Goal: Task Accomplishment & Management: Complete application form

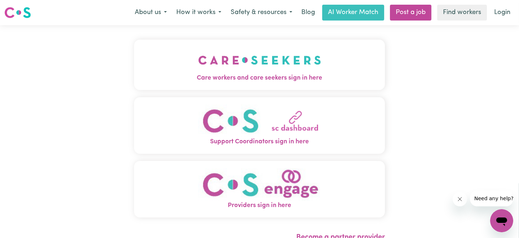
click at [278, 126] on img "Support Coordinators sign in here" at bounding box center [259, 120] width 123 height 33
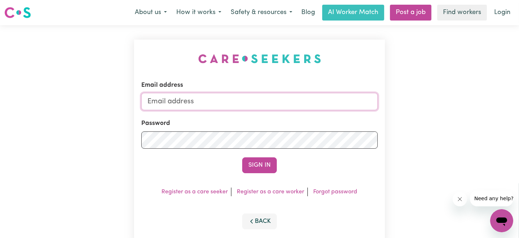
click at [225, 101] on input "Email address" at bounding box center [259, 101] width 236 height 17
type input "[EMAIL_ADDRESS][DOMAIN_NAME]"
click at [242, 157] on button "Sign In" at bounding box center [259, 165] width 35 height 16
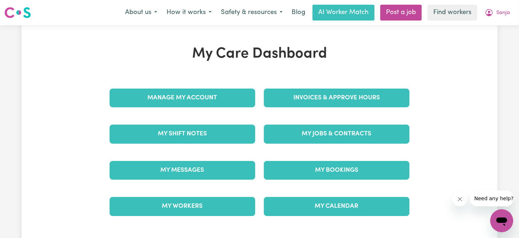
click at [205, 194] on div "My Workers" at bounding box center [182, 206] width 154 height 36
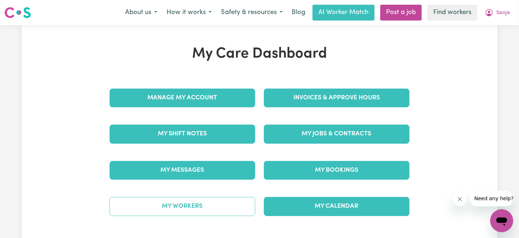
click at [203, 204] on link "My Workers" at bounding box center [181, 206] width 145 height 19
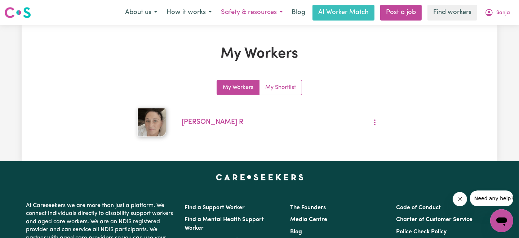
click at [253, 9] on button "Safety & resources" at bounding box center [251, 12] width 71 height 15
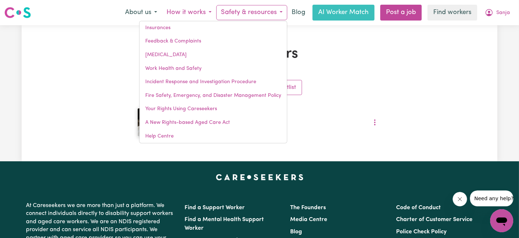
click at [194, 13] on button "How it works" at bounding box center [189, 12] width 54 height 15
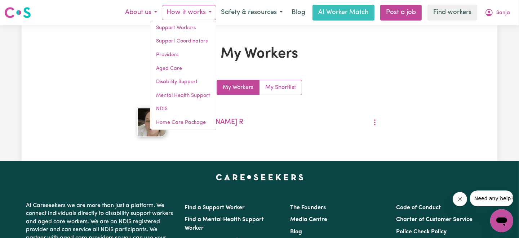
click at [141, 8] on button "About us" at bounding box center [140, 12] width 41 height 15
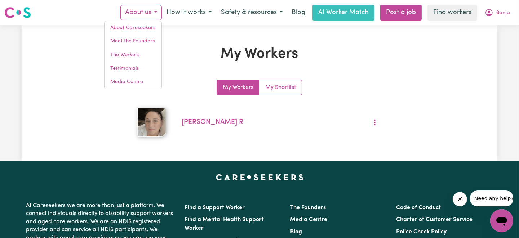
click at [355, 66] on div "My Workers My Workers My Shortlist [PERSON_NAME]" at bounding box center [259, 93] width 317 height 96
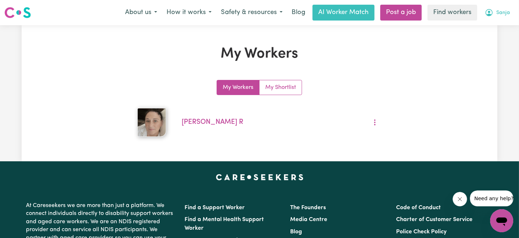
click at [503, 14] on span "Sanja" at bounding box center [503, 13] width 14 height 8
click at [488, 28] on link "My Dashboard" at bounding box center [485, 28] width 57 height 14
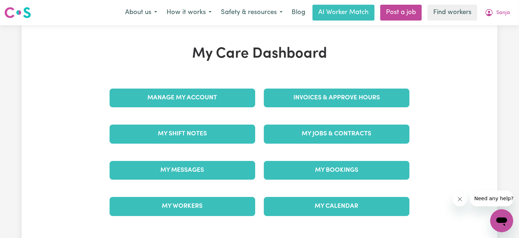
click at [195, 121] on div "My Shift Notes" at bounding box center [182, 134] width 154 height 36
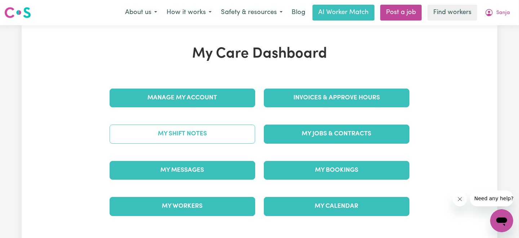
click at [195, 131] on link "My Shift Notes" at bounding box center [181, 134] width 145 height 19
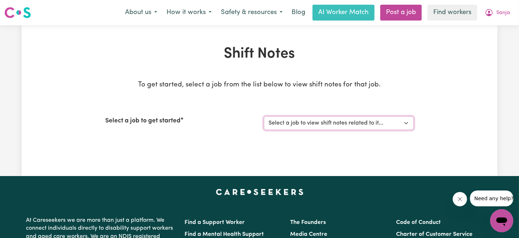
click at [299, 121] on select "Select a job to view shift notes related to it... [DEMOGRAPHIC_DATA] Support wo…" at bounding box center [339, 123] width 150 height 14
select select "11225"
click at [264, 116] on select "Select a job to view shift notes related to it... [DEMOGRAPHIC_DATA] Support wo…" at bounding box center [339, 123] width 150 height 14
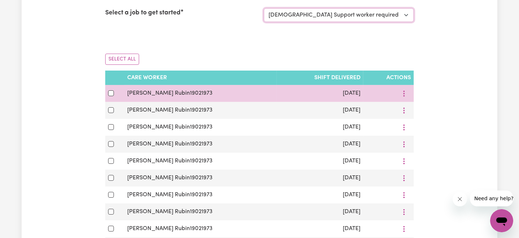
scroll to position [144, 0]
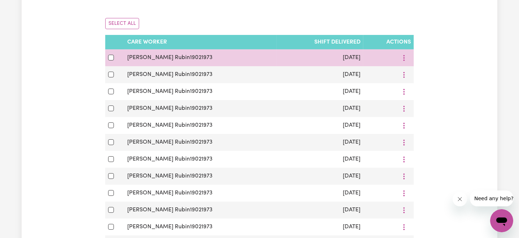
click at [150, 56] on span "[PERSON_NAME] Rubin19021973" at bounding box center [169, 58] width 85 height 6
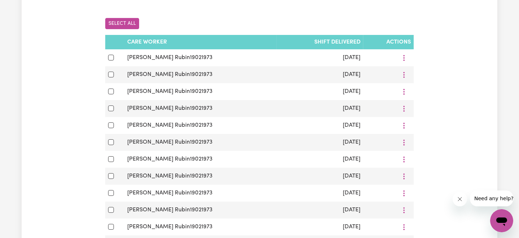
click at [124, 23] on button "Select All" at bounding box center [122, 23] width 34 height 11
checkbox input "true"
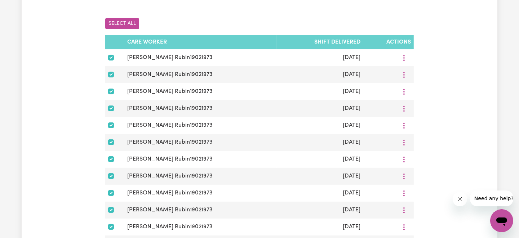
checkbox input "true"
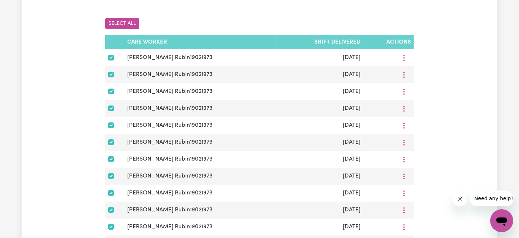
checkbox input "true"
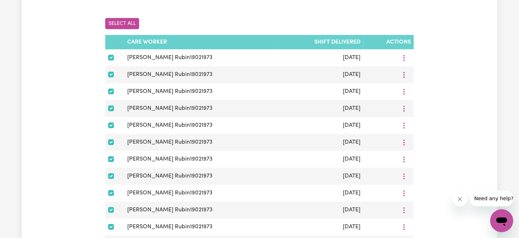
checkbox input "true"
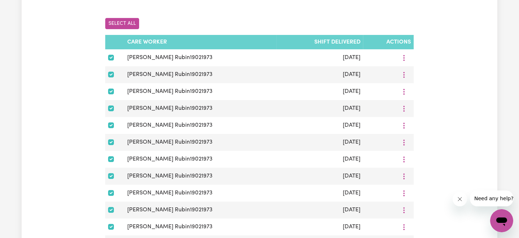
checkbox input "true"
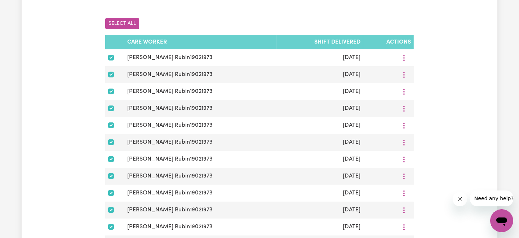
checkbox input "true"
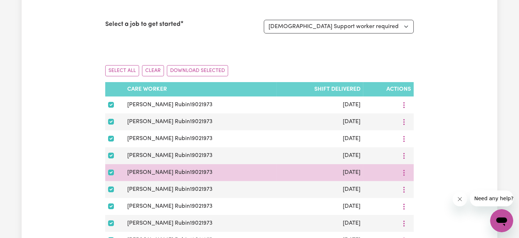
scroll to position [72, 0]
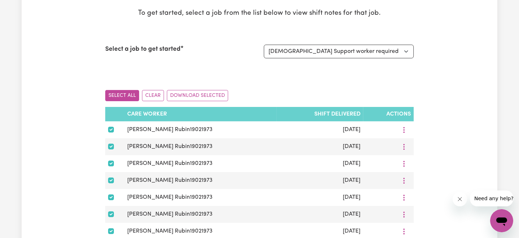
click at [123, 92] on button "Select All" at bounding box center [122, 95] width 34 height 11
click at [157, 95] on button "Clear" at bounding box center [153, 95] width 22 height 11
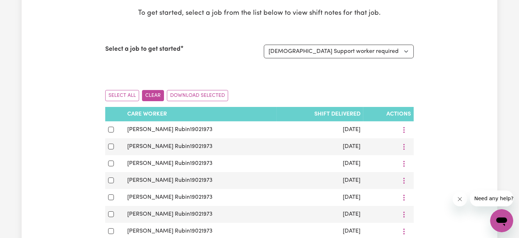
checkbox input "false"
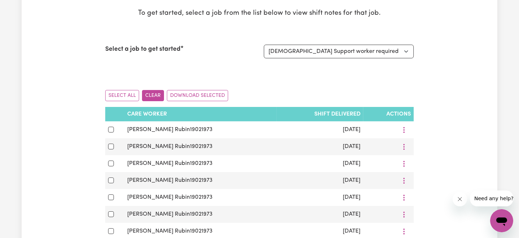
checkbox input "false"
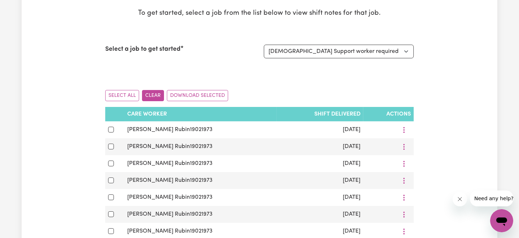
checkbox input "false"
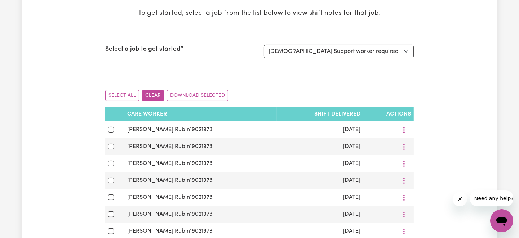
checkbox input "false"
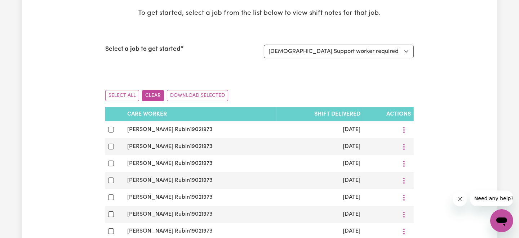
checkbox input "false"
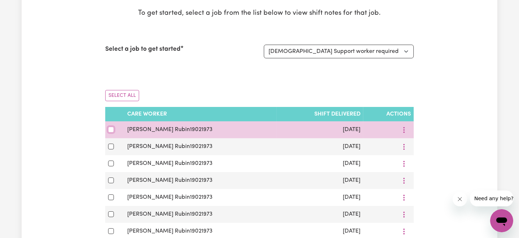
click at [110, 127] on input "checkbox" at bounding box center [111, 130] width 6 height 6
checkbox input "true"
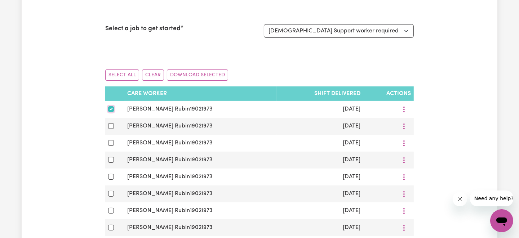
scroll to position [0, 0]
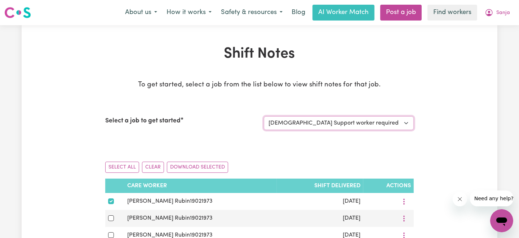
click at [360, 125] on select "Select a job to view shift notes related to it... [DEMOGRAPHIC_DATA] Support wo…" at bounding box center [339, 123] width 150 height 14
click at [356, 124] on select "Select a job to view shift notes related to it... [DEMOGRAPHIC_DATA] Support wo…" at bounding box center [339, 123] width 150 height 14
click at [499, 10] on span "Sanja" at bounding box center [503, 13] width 14 height 8
click at [469, 29] on link "My Dashboard" at bounding box center [485, 28] width 57 height 14
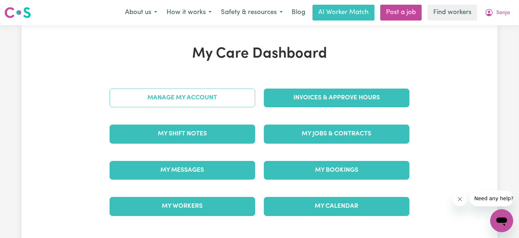
click at [187, 94] on link "Manage My Account" at bounding box center [181, 98] width 145 height 19
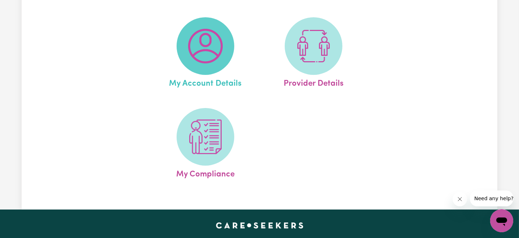
scroll to position [72, 0]
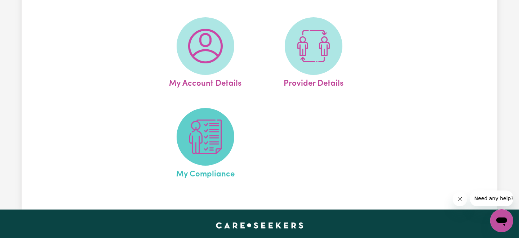
click at [203, 131] on img at bounding box center [205, 137] width 35 height 35
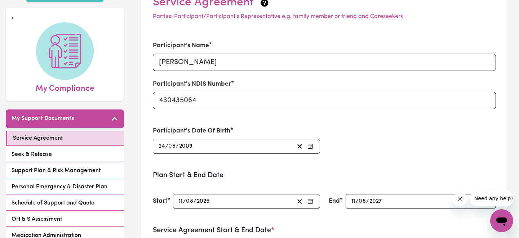
scroll to position [108, 0]
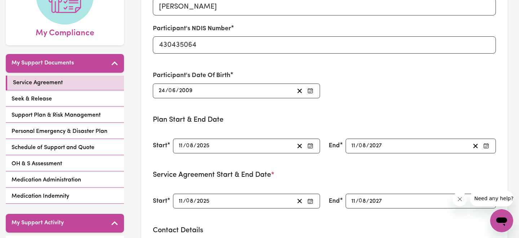
click at [471, 103] on div "Participant's Name [PERSON_NAME] Participant's NDIS Number 430435064 Participan…" at bounding box center [323, 42] width 351 height 130
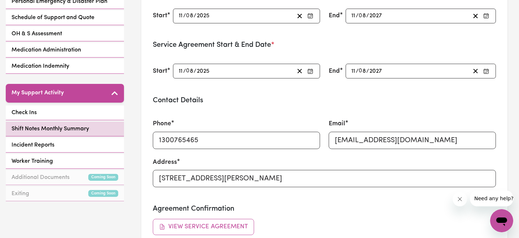
scroll to position [144, 0]
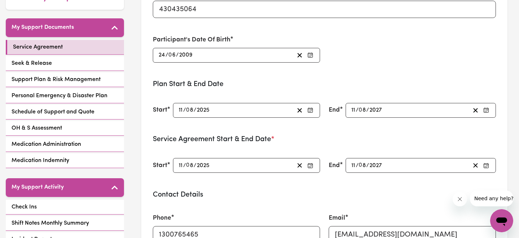
click at [78, 78] on div "Service Agreement Seek & Release Support Plan & Risk Management Personal Emerge…" at bounding box center [65, 105] width 118 height 130
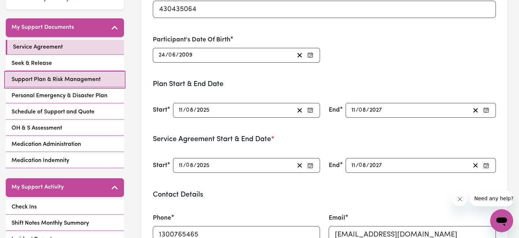
click at [83, 75] on span "Support Plan & Risk Management" at bounding box center [56, 79] width 89 height 9
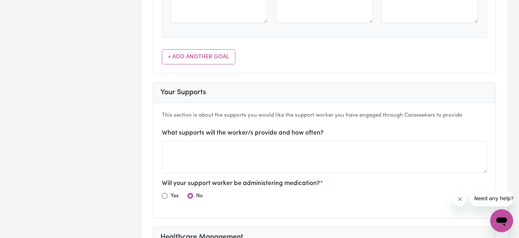
scroll to position [324, 0]
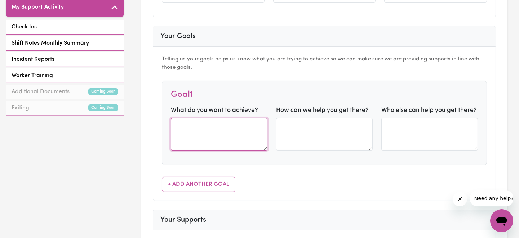
click at [185, 136] on textarea at bounding box center [219, 134] width 97 height 32
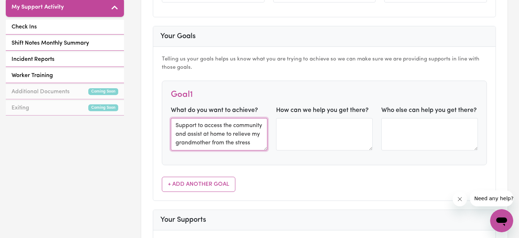
type textarea "Support to access the community and assist at home to relieve my grandmother fr…"
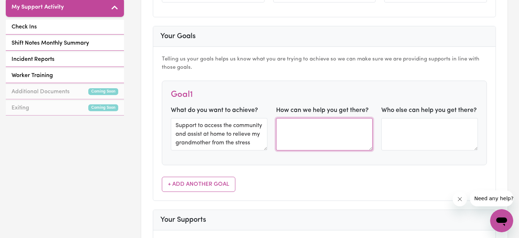
click at [305, 139] on textarea at bounding box center [324, 134] width 97 height 32
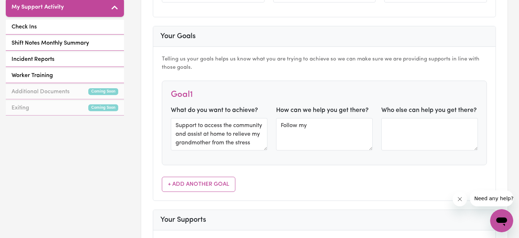
scroll to position [0, 0]
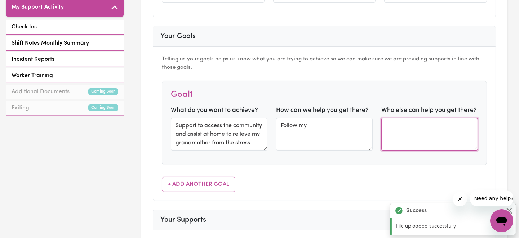
click at [444, 139] on textarea at bounding box center [429, 134] width 97 height 32
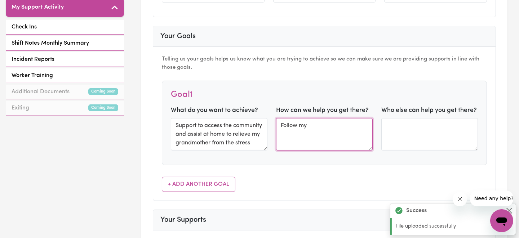
click at [340, 129] on textarea "Follow my" at bounding box center [324, 134] width 97 height 32
click at [313, 121] on textarea "Follow my" at bounding box center [324, 134] width 97 height 32
click at [423, 157] on div "Goal 1 What do you want to achieve? Support to access the community and assist …" at bounding box center [324, 123] width 325 height 85
click at [317, 130] on textarea "Follow my" at bounding box center [324, 134] width 97 height 32
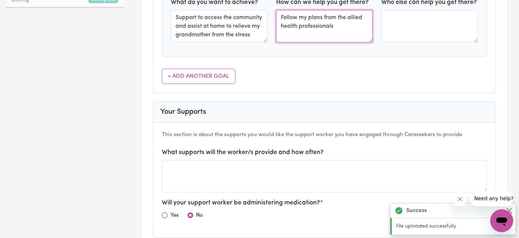
scroll to position [432, 0]
type textarea "Follow my plans from the allied health professionals"
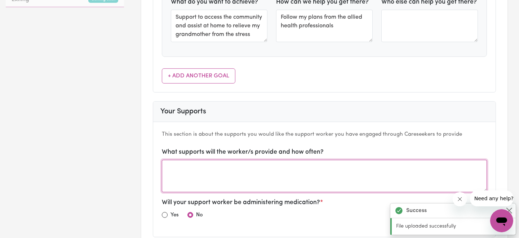
click at [282, 167] on textarea at bounding box center [324, 176] width 325 height 32
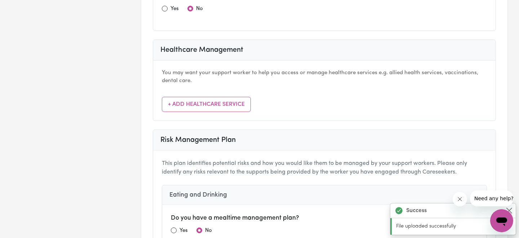
scroll to position [648, 0]
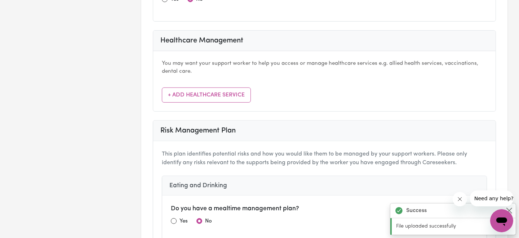
type textarea "Weekends [DATE] & Sun 10hrs daily living and access in the community"
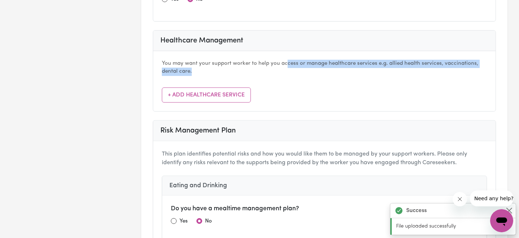
drag, startPoint x: 286, startPoint y: 60, endPoint x: 471, endPoint y: 68, distance: 185.6
click at [471, 68] on p "You may want your support worker to help you access or manage healthcare servic…" at bounding box center [324, 68] width 325 height 17
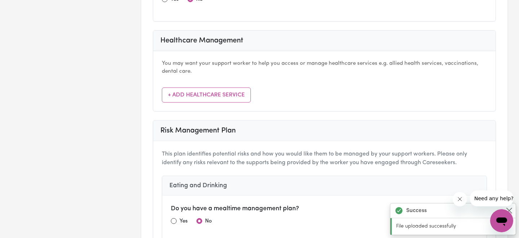
click at [439, 86] on div "You may want your support worker to help you access or manage healthcare servic…" at bounding box center [324, 81] width 342 height 60
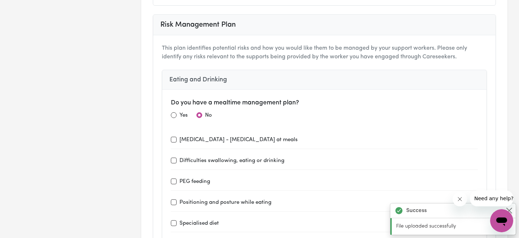
scroll to position [792, 0]
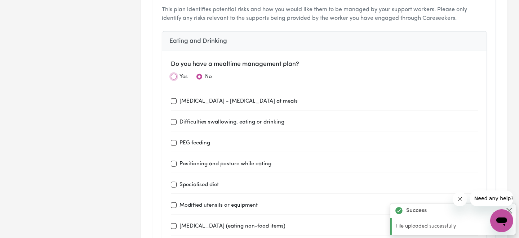
click at [173, 74] on input "radio" at bounding box center [174, 77] width 6 height 6
radio input "true"
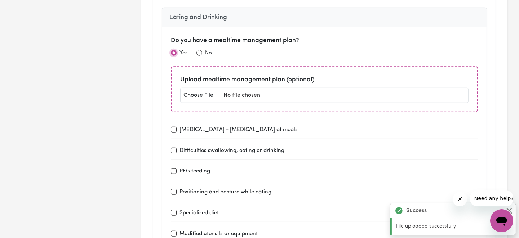
scroll to position [828, 0]
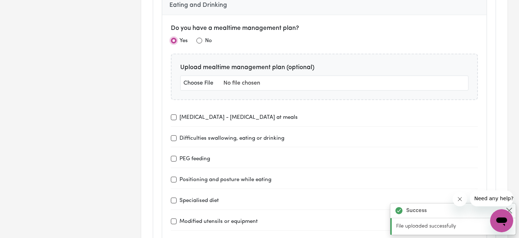
type input "C:\fakepath\SANLOV Dyspahgia Mealtime Management 2025.pdf"
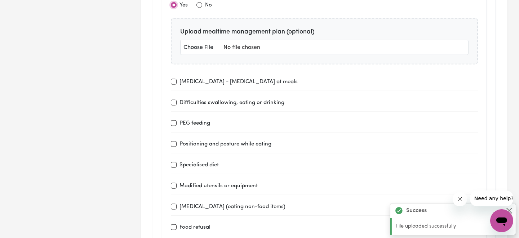
scroll to position [864, 0]
click at [173, 78] on input "[MEDICAL_DATA] - [MEDICAL_DATA] at meals" at bounding box center [174, 81] width 6 height 6
checkbox input "true"
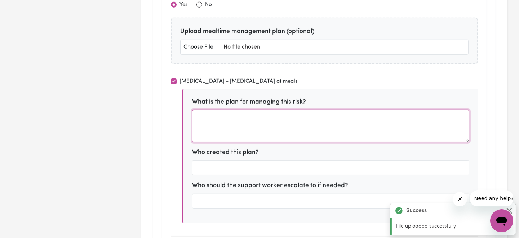
click at [216, 119] on textarea at bounding box center [330, 126] width 277 height 32
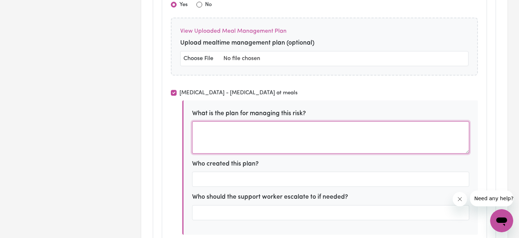
type textarea "F"
type textarea "o"
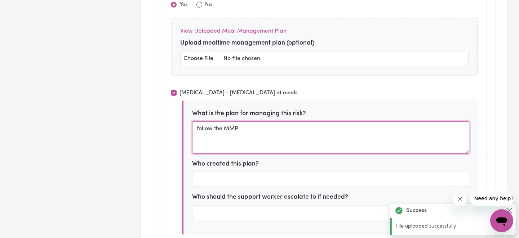
type textarea "follow the MMP"
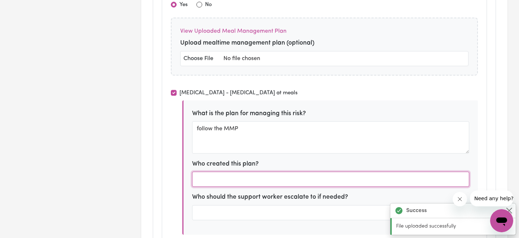
click at [235, 172] on input "text" at bounding box center [330, 179] width 277 height 15
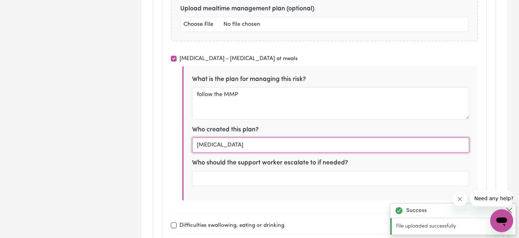
scroll to position [936, 0]
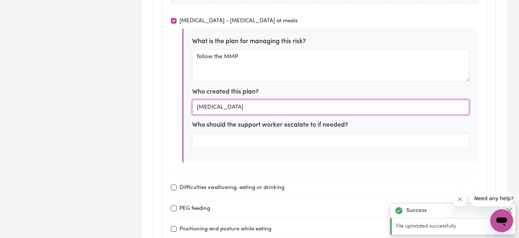
type input "[MEDICAL_DATA]"
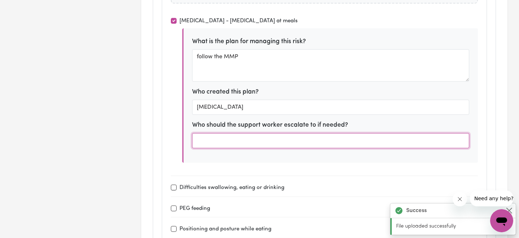
click at [280, 133] on input "text" at bounding box center [330, 140] width 277 height 15
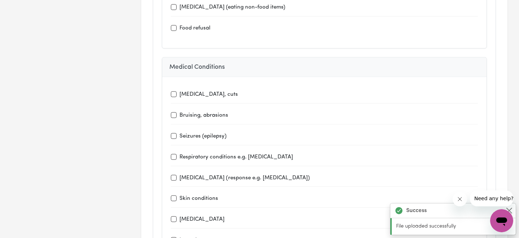
scroll to position [1188, 0]
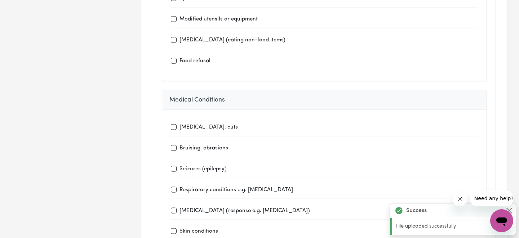
type input "Grandmother, SP & NDIS support coordinator"
click at [171, 166] on input "Seizures (epilepsy)" at bounding box center [174, 169] width 6 height 6
checkbox input "true"
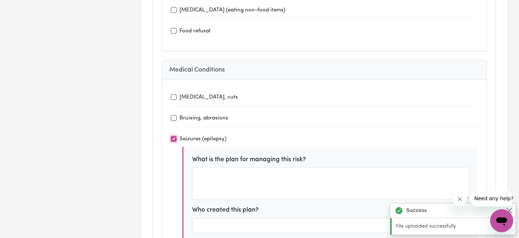
scroll to position [1260, 0]
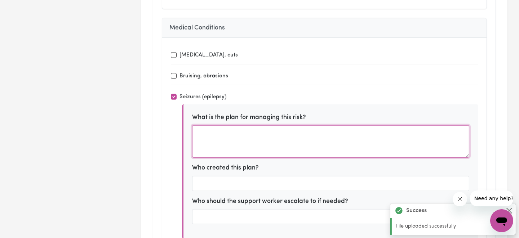
click at [257, 138] on textarea at bounding box center [330, 141] width 277 height 32
click at [259, 130] on textarea at bounding box center [330, 141] width 277 height 32
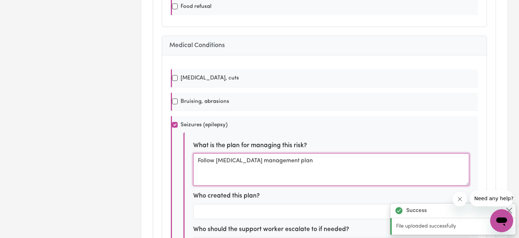
scroll to position [0, 0]
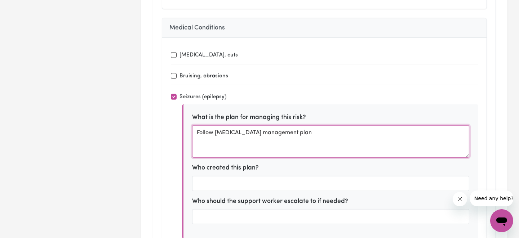
type textarea "Follow [MEDICAL_DATA] management plan"
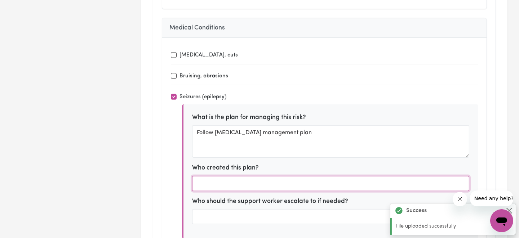
click at [319, 176] on input "text" at bounding box center [330, 183] width 277 height 15
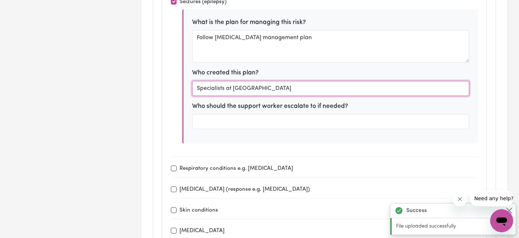
scroll to position [1368, 0]
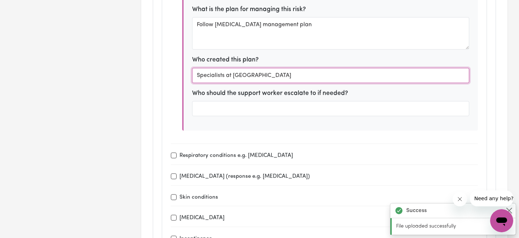
type input "Specialists at [GEOGRAPHIC_DATA]"
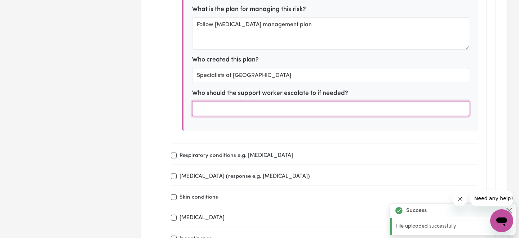
click at [259, 101] on input "text" at bounding box center [330, 108] width 277 height 15
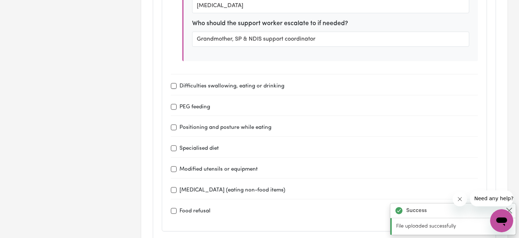
scroll to position [936, 0]
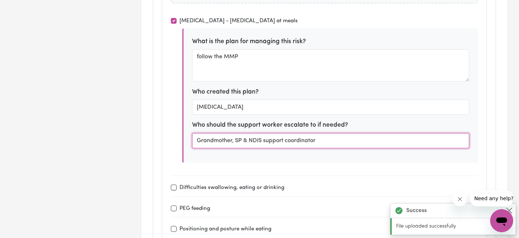
drag, startPoint x: 324, startPoint y: 135, endPoint x: 181, endPoint y: 133, distance: 142.6
click at [181, 133] on div "[MEDICAL_DATA] - [MEDICAL_DATA] at meals What is the plan for managing this ris…" at bounding box center [324, 94] width 307 height 164
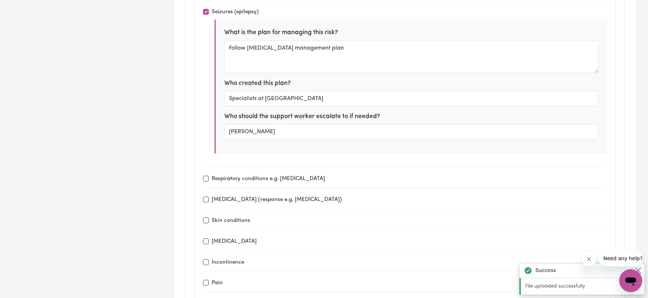
scroll to position [1233, 0]
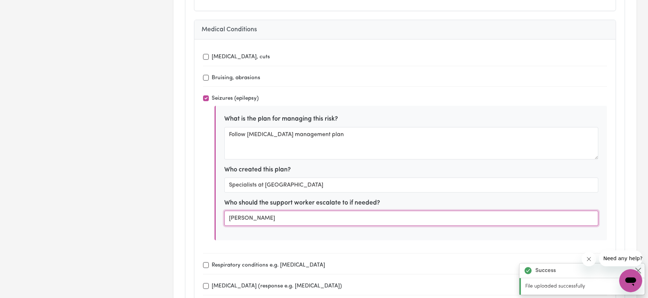
click at [285, 211] on input "[PERSON_NAME]" at bounding box center [411, 218] width 374 height 15
drag, startPoint x: 269, startPoint y: 213, endPoint x: 99, endPoint y: 205, distance: 170.2
paste input "randmother, SP & NDIS support coordinator"
click at [275, 212] on input "Grandmother, SP & NDIS support coordinator" at bounding box center [411, 218] width 374 height 15
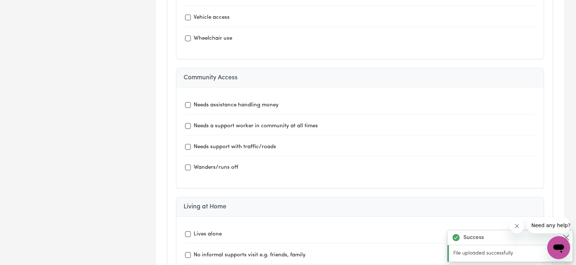
scroll to position [2193, 0]
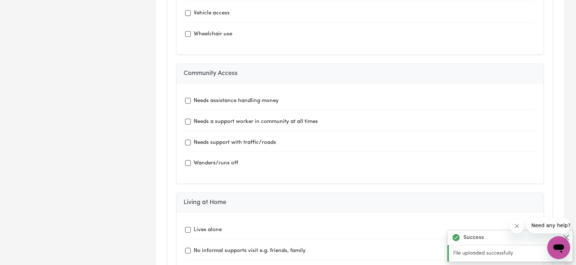
type input "Grandmother & NDIS support coordinator"
click at [186, 118] on input "Needs a support worker in community at all times" at bounding box center [188, 121] width 6 height 6
checkbox input "true"
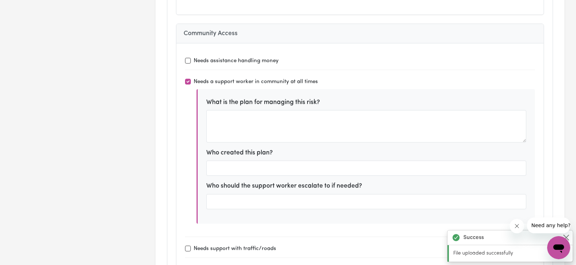
scroll to position [2233, 0]
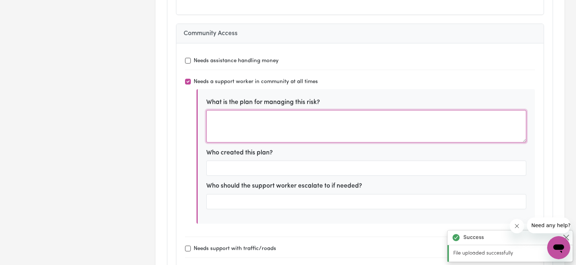
click at [260, 114] on textarea at bounding box center [366, 126] width 320 height 32
type textarea "b"
type textarea "e"
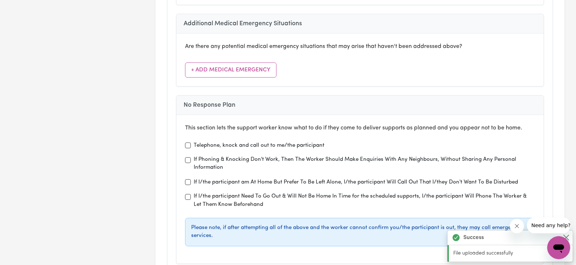
scroll to position [2714, 0]
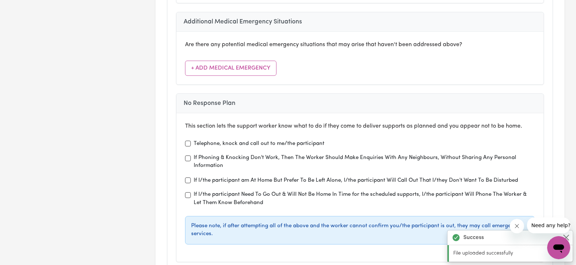
type textarea "Engage with Sanja at all times"
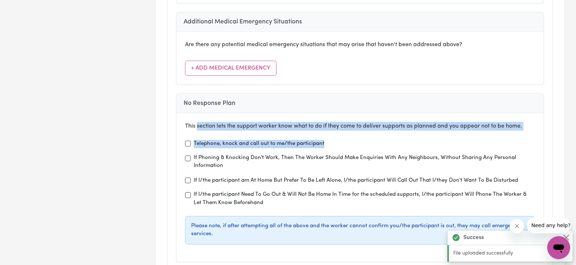
drag, startPoint x: 198, startPoint y: 102, endPoint x: 511, endPoint y: 108, distance: 313.0
click at [511, 113] on div "This section lets the support worker know what to do if they come to deliver su…" at bounding box center [359, 187] width 367 height 148
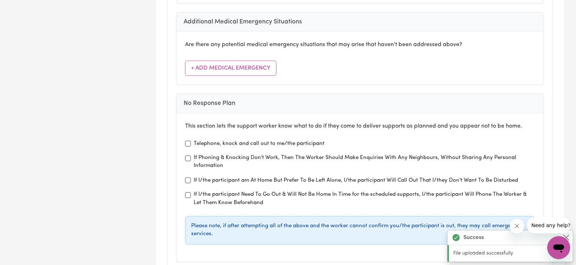
click at [490, 154] on label "If Phoning & Knocking Don't Work, Then The Worker Should Make Enquiries With An…" at bounding box center [364, 162] width 341 height 17
click at [191, 155] on input "If Phoning & Knocking Don't Work, Then The Worker Should Make Enquiries With An…" at bounding box center [188, 158] width 6 height 6
checkbox input "true"
click at [187, 140] on input "Telephone, knock and call out to me/the participant" at bounding box center [188, 143] width 6 height 6
checkbox input "true"
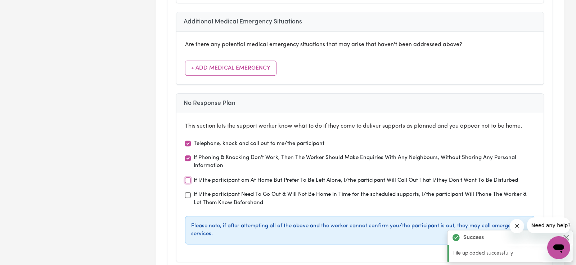
click at [185, 177] on input "If I/the participant am At Home But Prefer To Be Left Alone, I/the participant …" at bounding box center [188, 180] width 6 height 6
checkbox input "true"
click at [188, 192] on input "If I/the participant Need To Go Out & Will Not Be Home In Time for the schedule…" at bounding box center [188, 195] width 6 height 6
checkbox input "true"
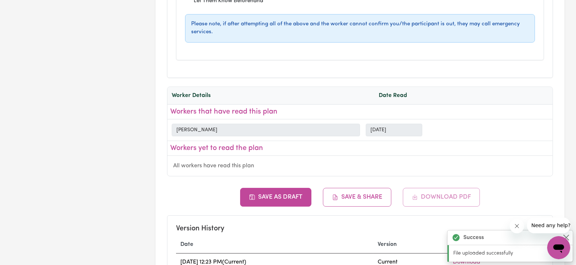
scroll to position [2953, 0]
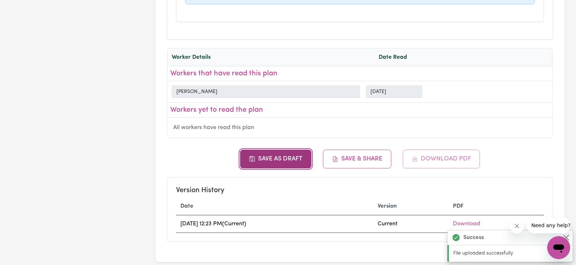
click at [299, 149] on button "Save as Draft" at bounding box center [276, 158] width 72 height 19
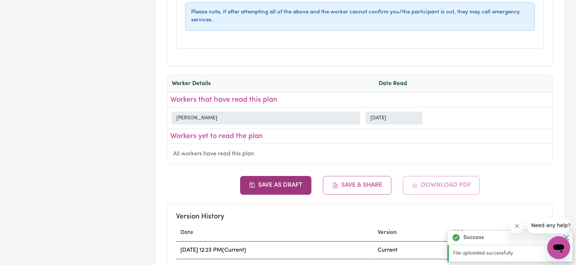
scroll to position [2913, 0]
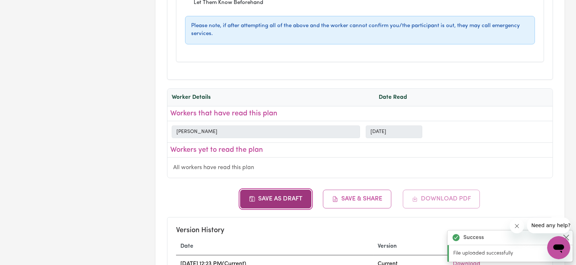
click at [268, 189] on button "Save as Draft" at bounding box center [276, 198] width 72 height 19
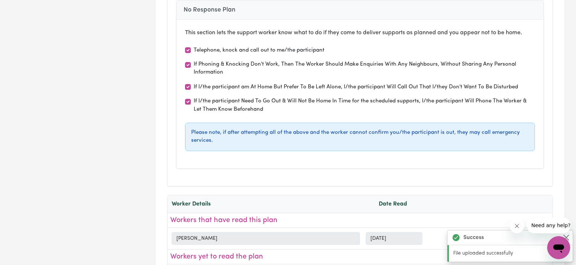
scroll to position [2753, 0]
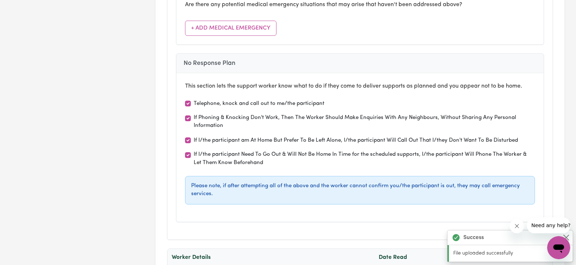
click at [245, 176] on div "Please note, if after attempting all of the above and the worker cannot confirm…" at bounding box center [360, 190] width 350 height 29
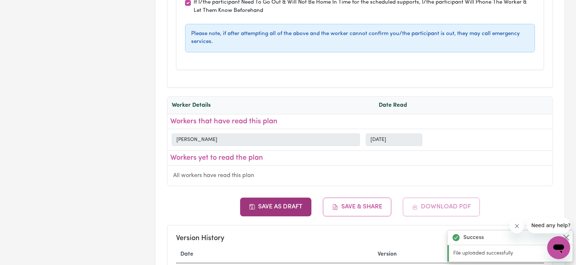
scroll to position [2913, 0]
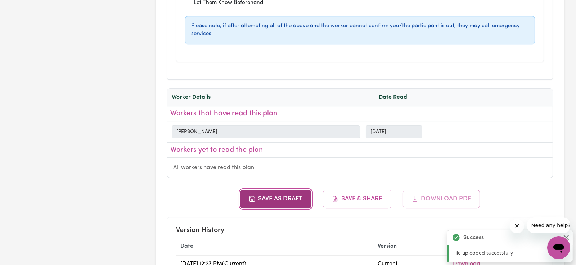
click at [248, 189] on button "Save as Draft" at bounding box center [276, 198] width 72 height 19
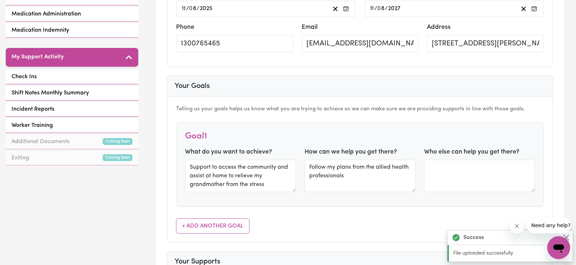
scroll to position [193, 0]
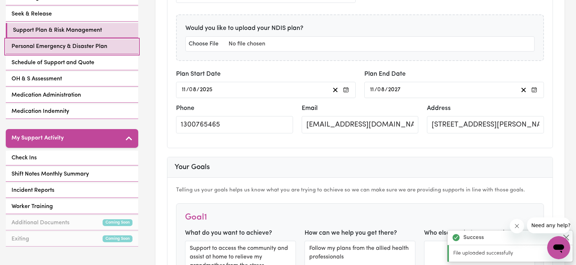
click at [104, 39] on link "Personal Emergency & Disaster Plan" at bounding box center [72, 46] width 133 height 15
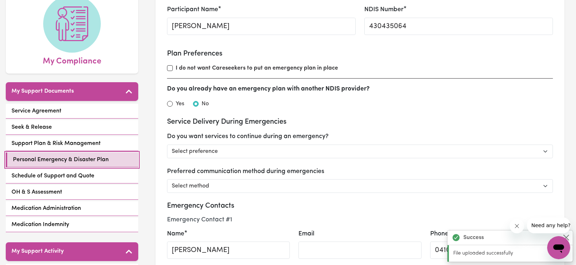
scroll to position [160, 0]
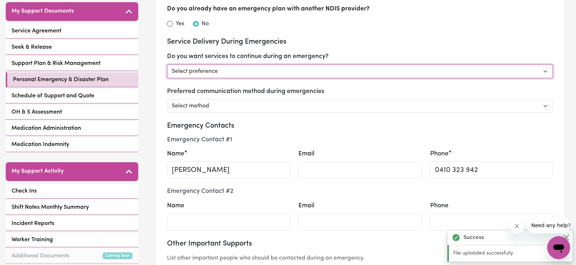
click at [295, 70] on select "Select preference Yes - continue as critical to daily living No - postpone/canc…" at bounding box center [360, 71] width 386 height 14
select select "continue"
click at [167, 64] on select "Select preference Yes - continue as critical to daily living No - postpone/canc…" at bounding box center [360, 71] width 386 height 14
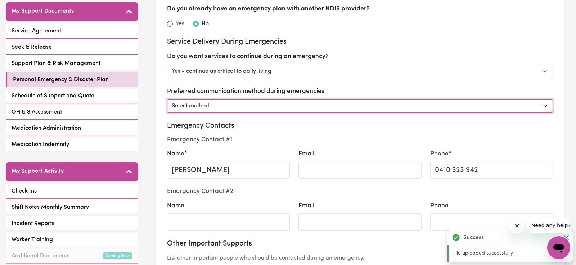
click at [267, 106] on select "Select method Phone Email Other" at bounding box center [360, 106] width 386 height 14
select select "phone"
click at [167, 99] on select "Select method Phone Email Other" at bounding box center [360, 106] width 386 height 14
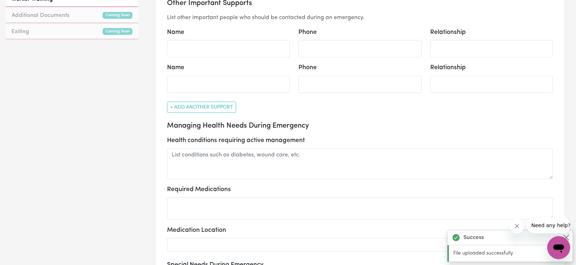
scroll to position [440, 0]
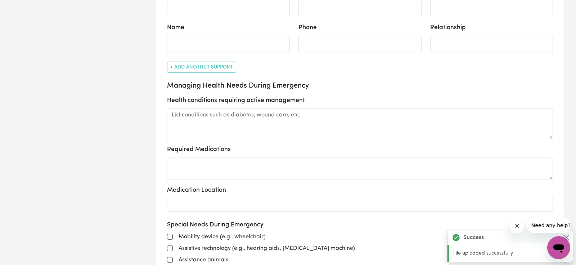
select select "continue"
select select "phone"
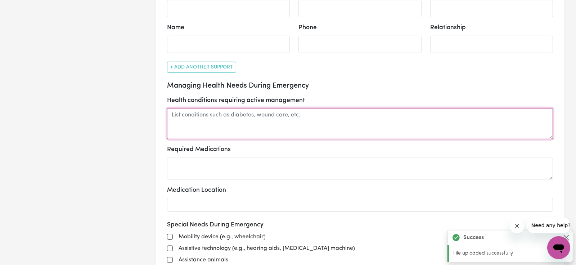
click at [240, 129] on textarea at bounding box center [360, 123] width 386 height 31
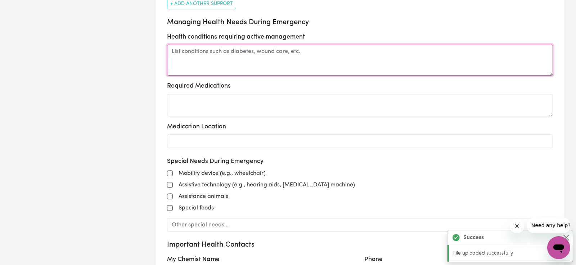
scroll to position [560, 0]
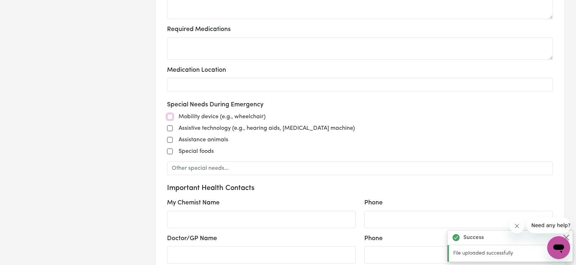
click at [169, 115] on input "Mobility device (e.g., wheelchair)" at bounding box center [170, 117] width 6 height 6
checkbox input "true"
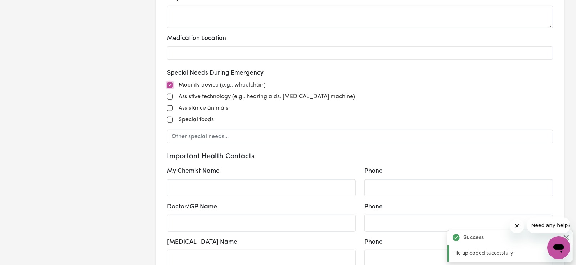
scroll to position [600, 0]
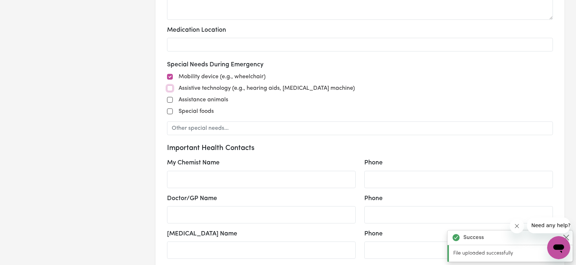
click at [170, 88] on input "Assistive technology (e.g., hearing aids, [MEDICAL_DATA] machine)" at bounding box center [170, 88] width 6 height 6
checkbox input "true"
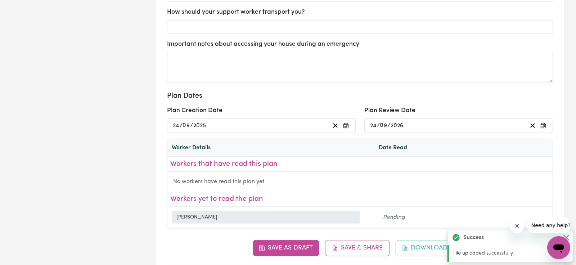
scroll to position [960, 0]
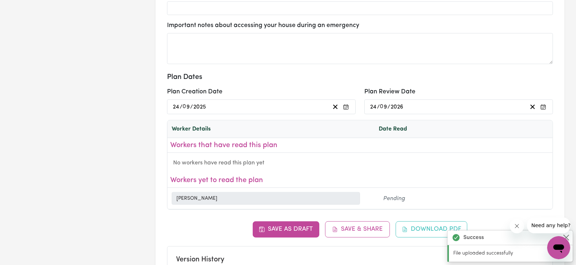
select select "continue"
select select "phone"
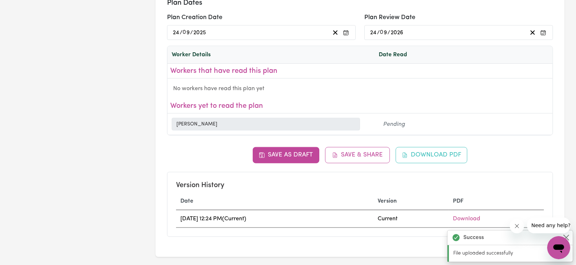
scroll to position [1040, 0]
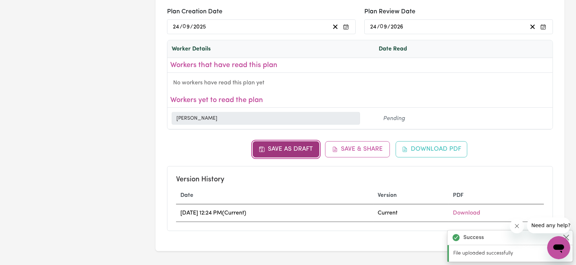
click at [306, 146] on button "Save as Draft" at bounding box center [286, 149] width 67 height 16
select select "continue"
select select "phone"
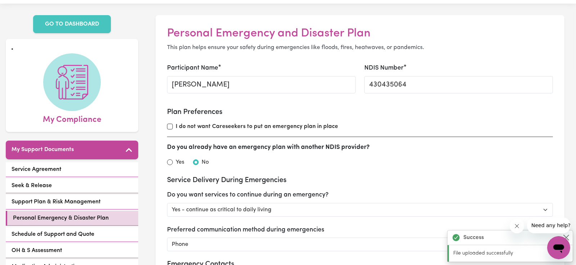
scroll to position [0, 0]
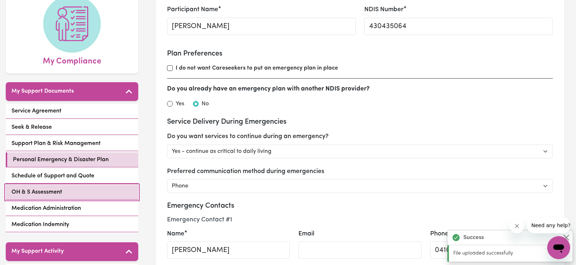
click at [38, 188] on span "OH & S Assessment" at bounding box center [37, 192] width 50 height 9
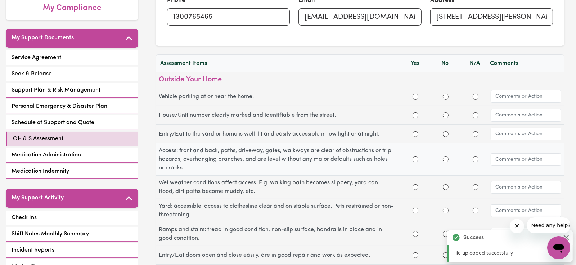
scroll to position [120, 0]
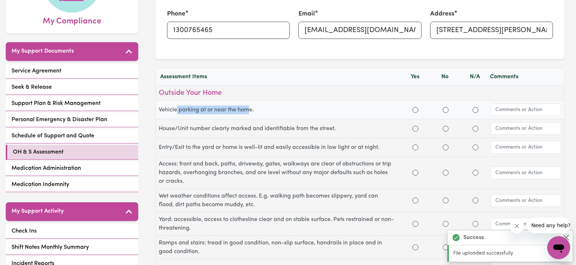
drag, startPoint x: 176, startPoint y: 108, endPoint x: 251, endPoint y: 109, distance: 74.9
click at [251, 109] on label "Vehicle parking at or near the home." at bounding box center [280, 110] width 242 height 9
click at [415, 108] on input "Yes" at bounding box center [416, 110] width 6 height 6
radio input "true"
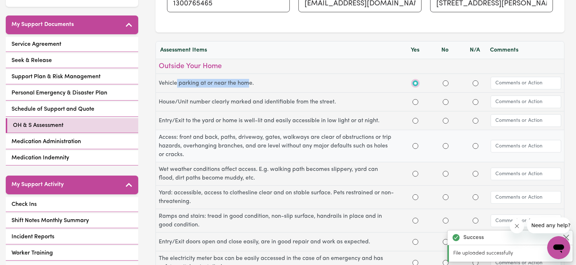
scroll to position [160, 0]
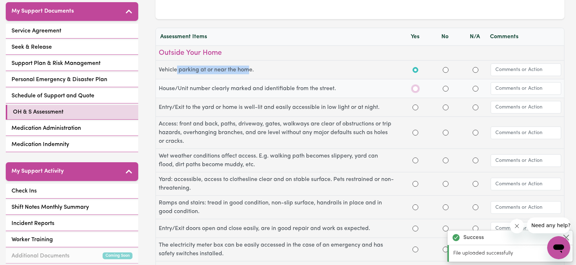
click at [415, 89] on input "Yes" at bounding box center [416, 89] width 6 height 6
radio input "true"
click at [414, 109] on input "Yes" at bounding box center [416, 107] width 6 height 6
radio input "true"
click at [414, 133] on input "Yes" at bounding box center [416, 133] width 6 height 6
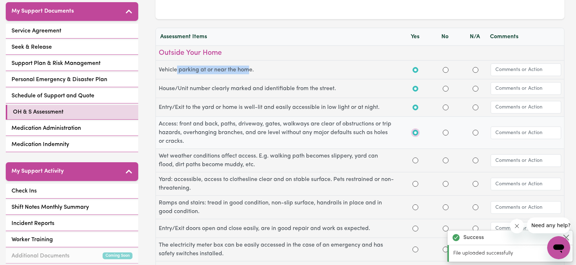
radio input "true"
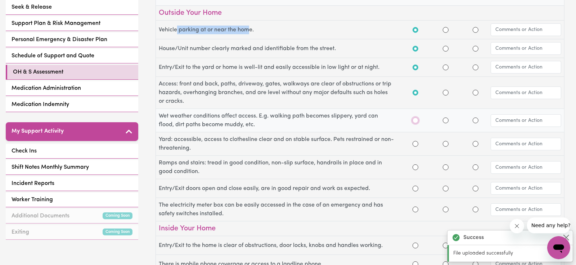
click at [413, 119] on input "Yes" at bounding box center [416, 120] width 6 height 6
radio input "true"
click at [413, 142] on input "Yes" at bounding box center [416, 144] width 6 height 6
radio input "true"
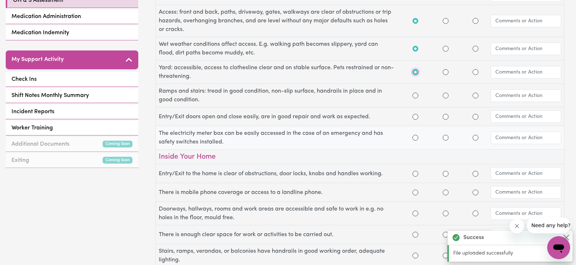
scroll to position [280, 0]
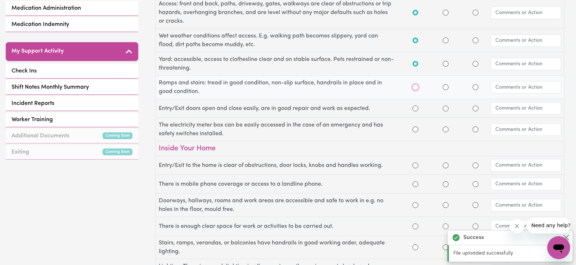
click at [416, 88] on input "Yes" at bounding box center [416, 87] width 6 height 6
radio input "true"
click at [415, 106] on input "Yes" at bounding box center [416, 109] width 6 height 6
radio input "true"
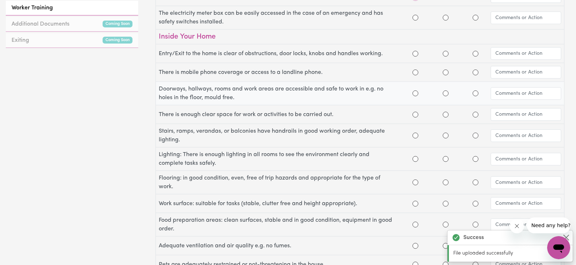
scroll to position [400, 0]
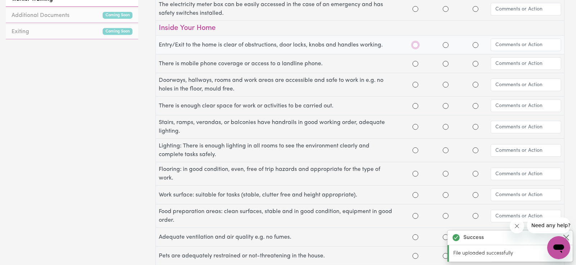
click at [416, 44] on input "Yes" at bounding box center [416, 45] width 6 height 6
radio input "true"
click at [413, 62] on input "Yes" at bounding box center [416, 64] width 6 height 6
radio input "true"
click at [413, 83] on input "Yes" at bounding box center [416, 85] width 6 height 6
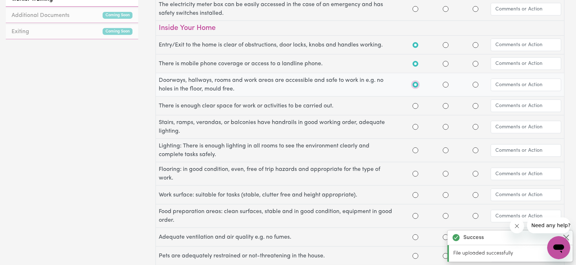
radio input "true"
click at [416, 104] on input "Yes" at bounding box center [416, 106] width 6 height 6
radio input "true"
click at [413, 124] on input "Yes" at bounding box center [416, 127] width 6 height 6
radio input "true"
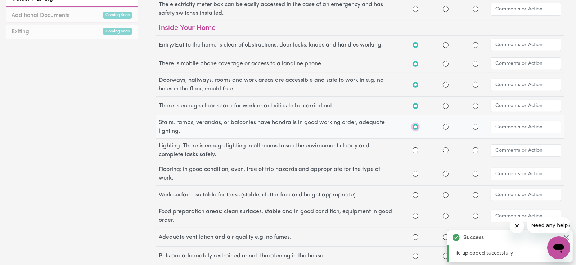
scroll to position [440, 0]
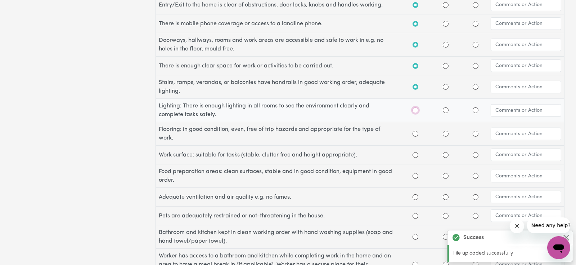
click at [417, 108] on input "Yes" at bounding box center [416, 110] width 6 height 6
radio input "true"
click at [415, 133] on input "Yes" at bounding box center [416, 134] width 6 height 6
radio input "true"
click at [415, 152] on input "Yes" at bounding box center [416, 155] width 6 height 6
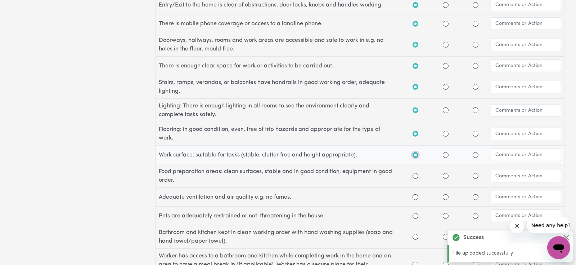
radio input "true"
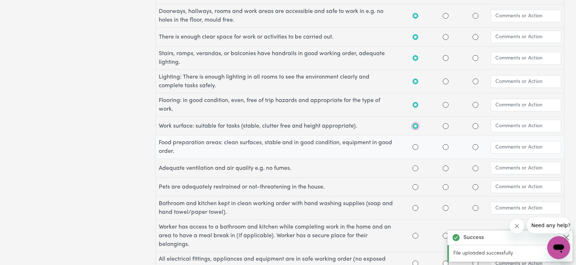
scroll to position [480, 0]
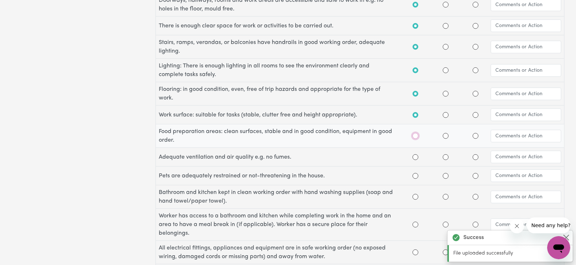
click at [416, 133] on input "Yes" at bounding box center [416, 136] width 6 height 6
radio input "true"
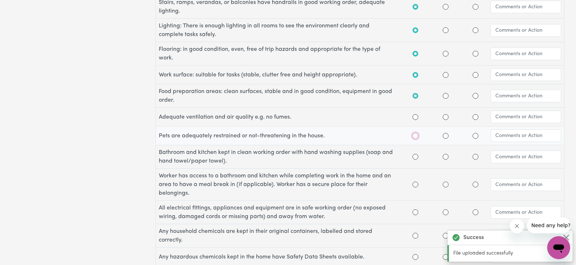
click at [417, 134] on input "Yes" at bounding box center [416, 136] width 6 height 6
radio input "true"
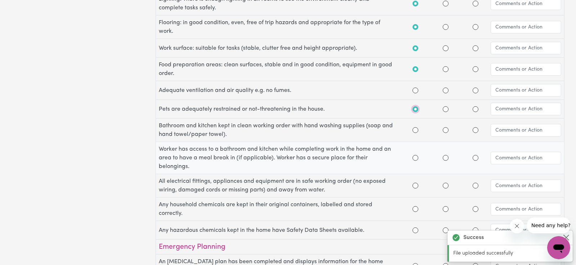
scroll to position [560, 0]
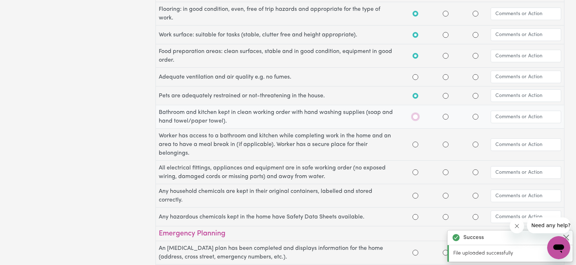
click at [414, 116] on input "Yes" at bounding box center [416, 117] width 6 height 6
radio input "true"
click at [416, 142] on input "Yes" at bounding box center [416, 145] width 6 height 6
radio input "true"
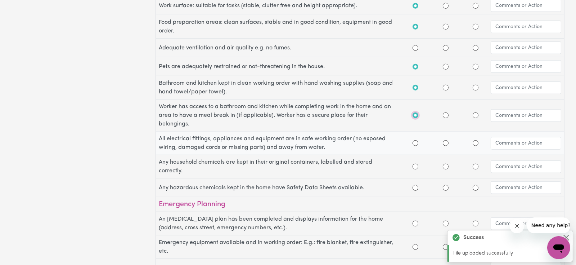
scroll to position [600, 0]
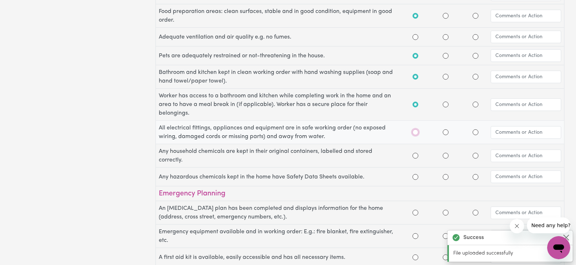
click at [415, 129] on input "Yes" at bounding box center [416, 132] width 6 height 6
radio input "true"
click at [417, 153] on input "Yes" at bounding box center [416, 156] width 6 height 6
radio input "true"
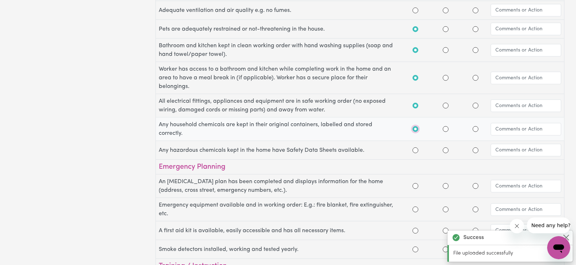
scroll to position [640, 0]
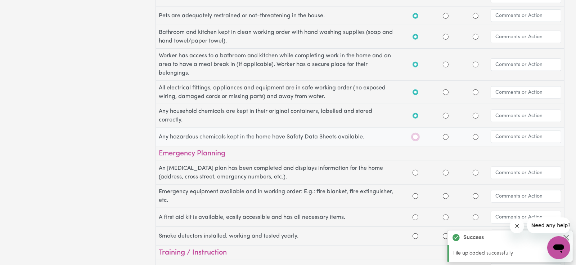
click at [415, 134] on input "Yes" at bounding box center [416, 137] width 6 height 6
radio input "true"
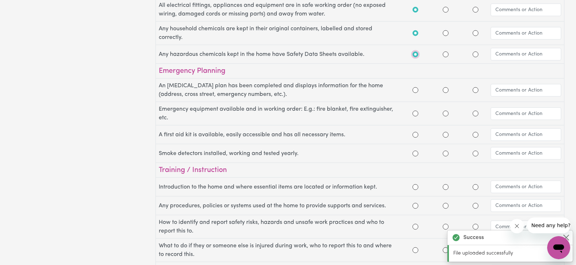
scroll to position [760, 0]
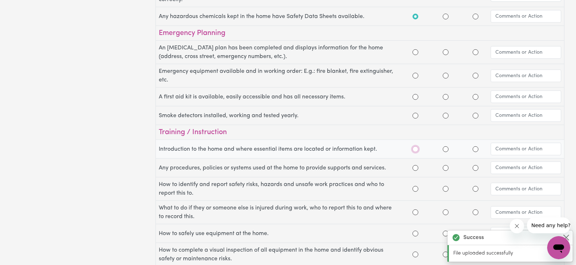
click at [416, 146] on input "Yes" at bounding box center [416, 149] width 6 height 6
radio input "true"
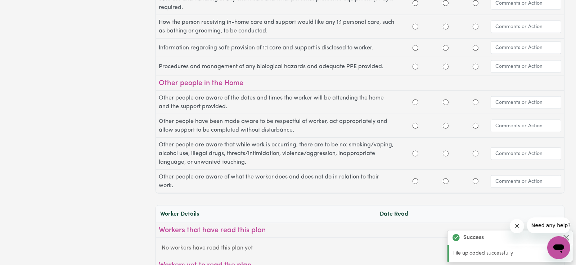
scroll to position [1173, 0]
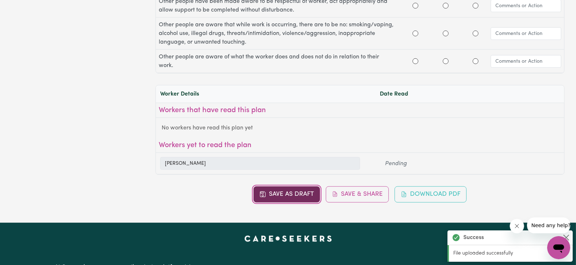
click at [294, 190] on button "Save as Draft" at bounding box center [286, 194] width 67 height 16
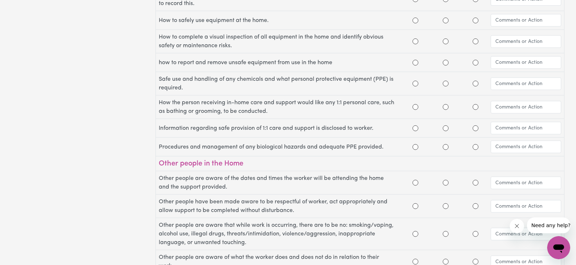
radio input "false"
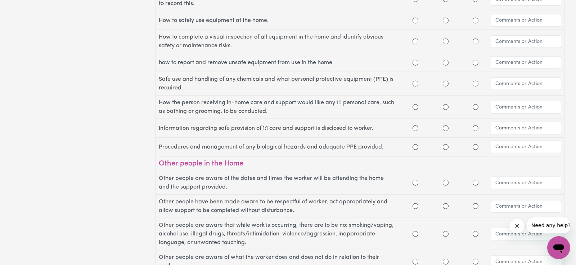
radio input "false"
radio input "true"
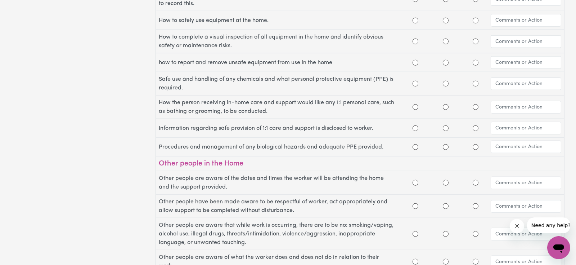
radio input "true"
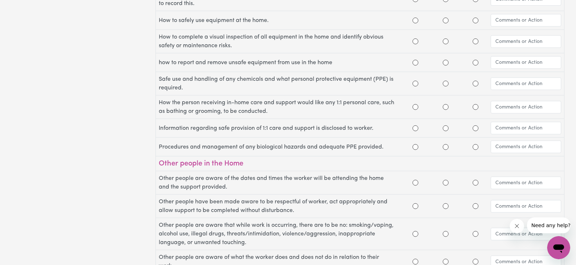
radio input "true"
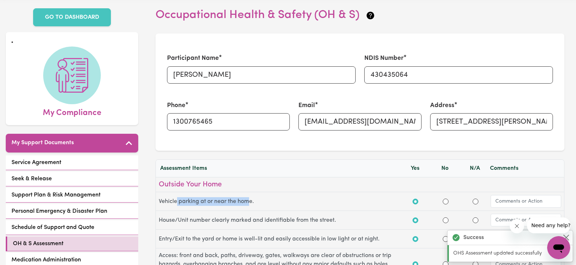
scroll to position [80, 0]
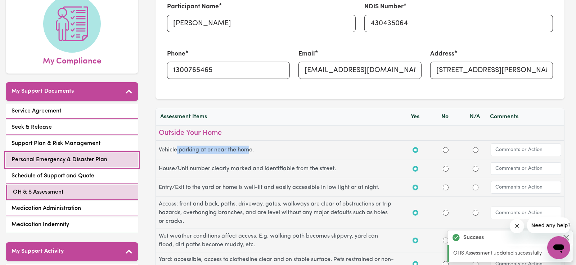
click at [63, 155] on span "Personal Emergency & Disaster Plan" at bounding box center [60, 159] width 96 height 9
select select "continue"
select select "phone"
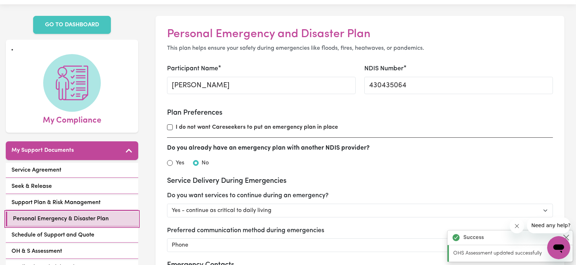
scroll to position [40, 0]
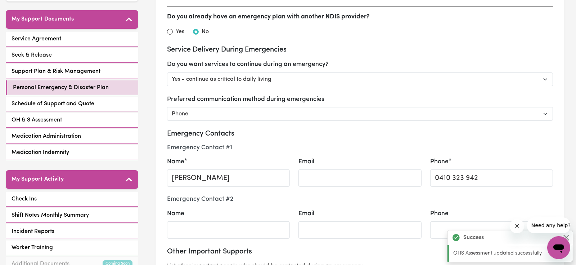
drag, startPoint x: 337, startPoint y: 165, endPoint x: 333, endPoint y: 164, distance: 3.8
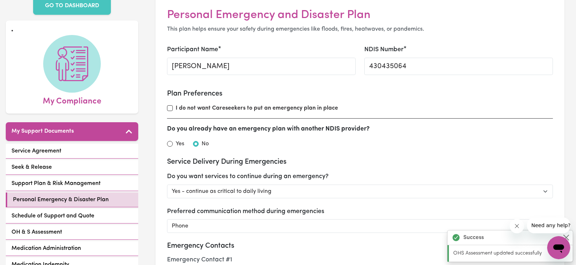
drag, startPoint x: 333, startPoint y: 164, endPoint x: 473, endPoint y: 170, distance: 140.2
click at [473, 170] on div "Service Delivery During Emergencies Do you want services to continue during an …" at bounding box center [360, 194] width 386 height 75
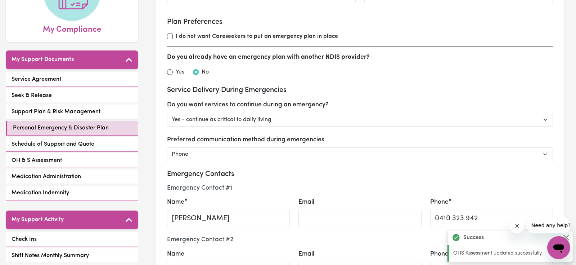
scroll to position [120, 0]
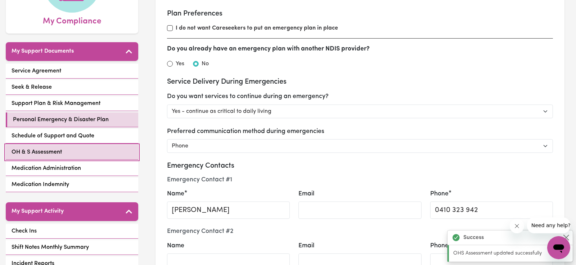
click at [31, 148] on span "OH & S Assessment" at bounding box center [37, 152] width 50 height 9
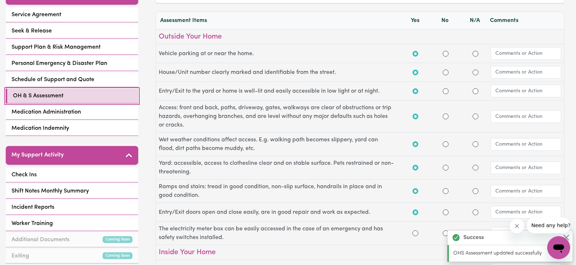
scroll to position [160, 0]
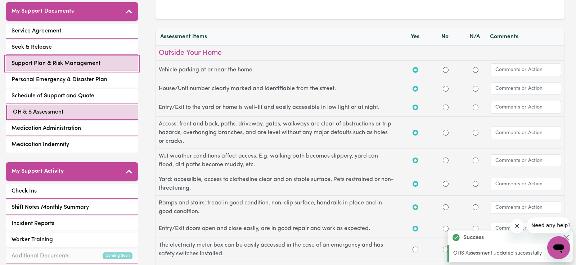
click at [50, 59] on span "Support Plan & Risk Management" at bounding box center [56, 63] width 89 height 9
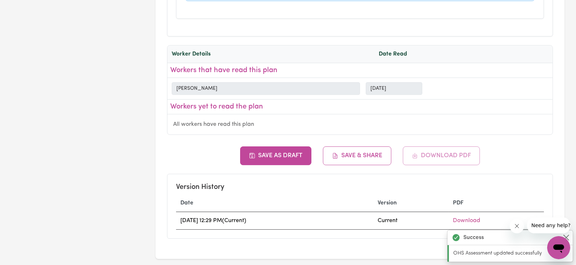
scroll to position [2959, 0]
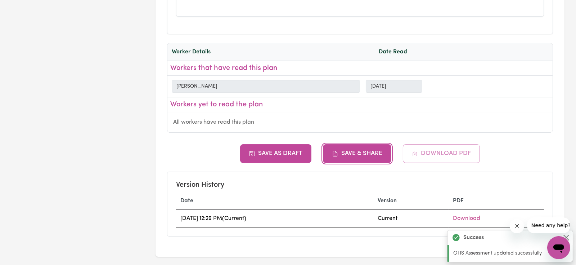
click at [372, 144] on button "Save & Share" at bounding box center [357, 153] width 68 height 19
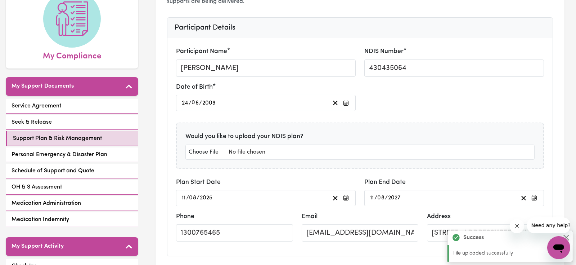
scroll to position [40, 0]
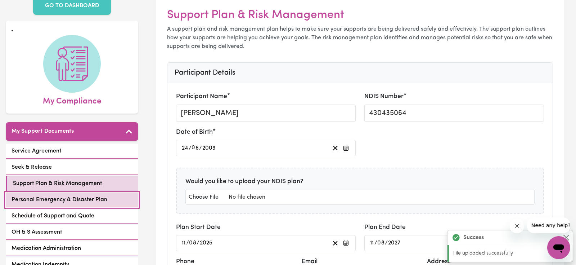
click at [72, 195] on span "Personal Emergency & Disaster Plan" at bounding box center [60, 199] width 96 height 9
select select "continue"
select select "phone"
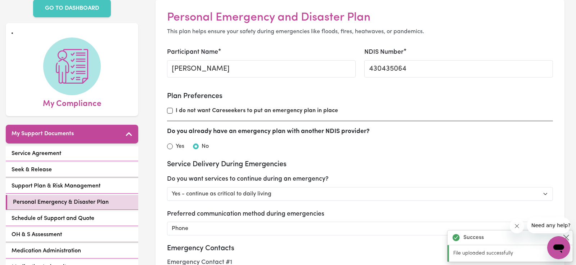
scroll to position [80, 0]
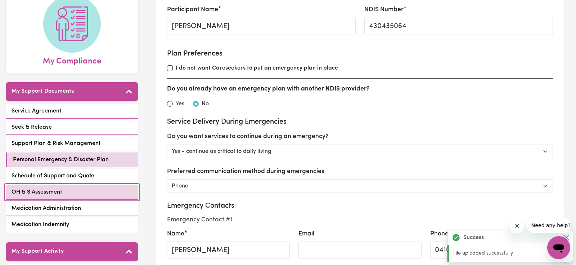
click at [41, 188] on span "OH & S Assessment" at bounding box center [37, 192] width 50 height 9
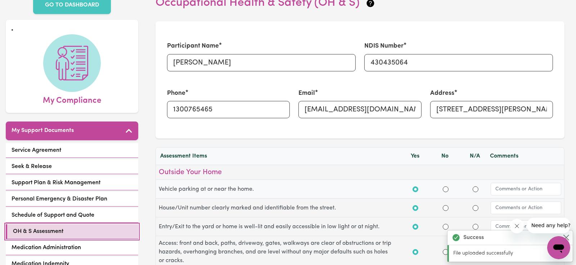
scroll to position [120, 0]
